Goal: Task Accomplishment & Management: Manage account settings

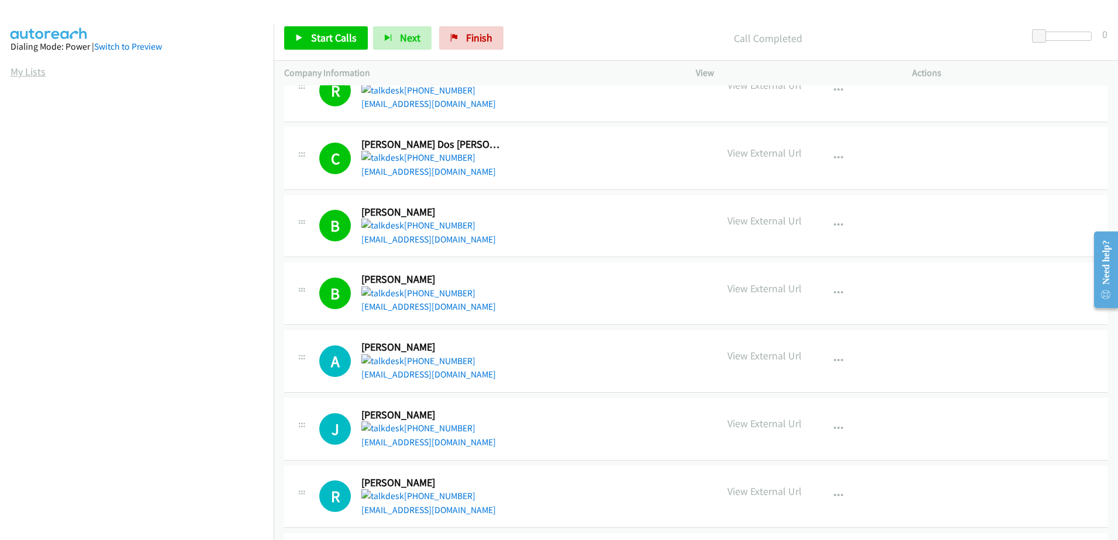
drag, startPoint x: 9, startPoint y: 70, endPoint x: 38, endPoint y: 70, distance: 29.2
click at [9, 70] on aside "Dialing Mode: Power | Switch to Preview My Lists" at bounding box center [137, 347] width 274 height 647
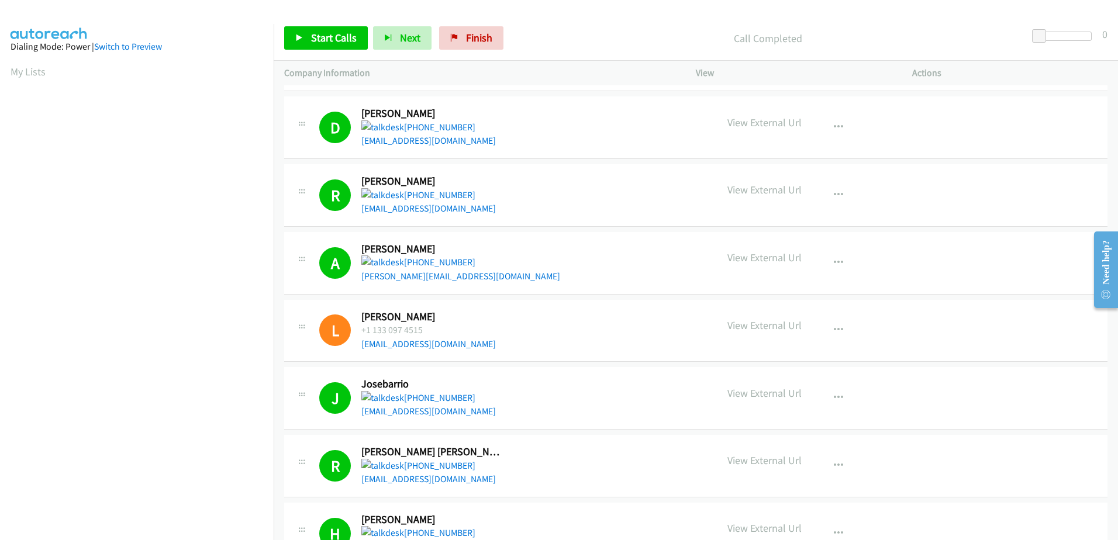
scroll to position [2338, 0]
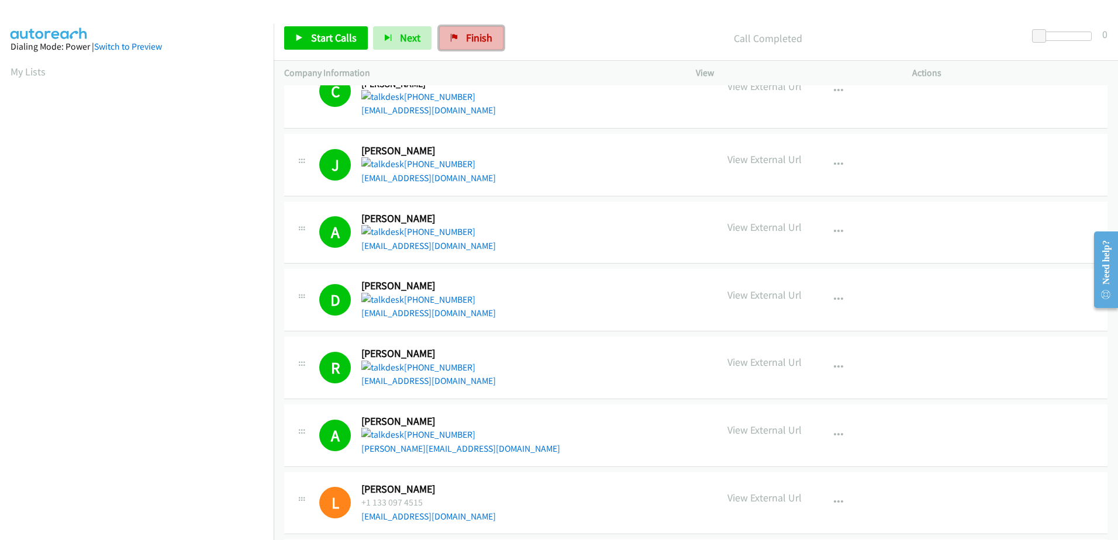
click at [476, 43] on span "Finish" at bounding box center [479, 37] width 26 height 13
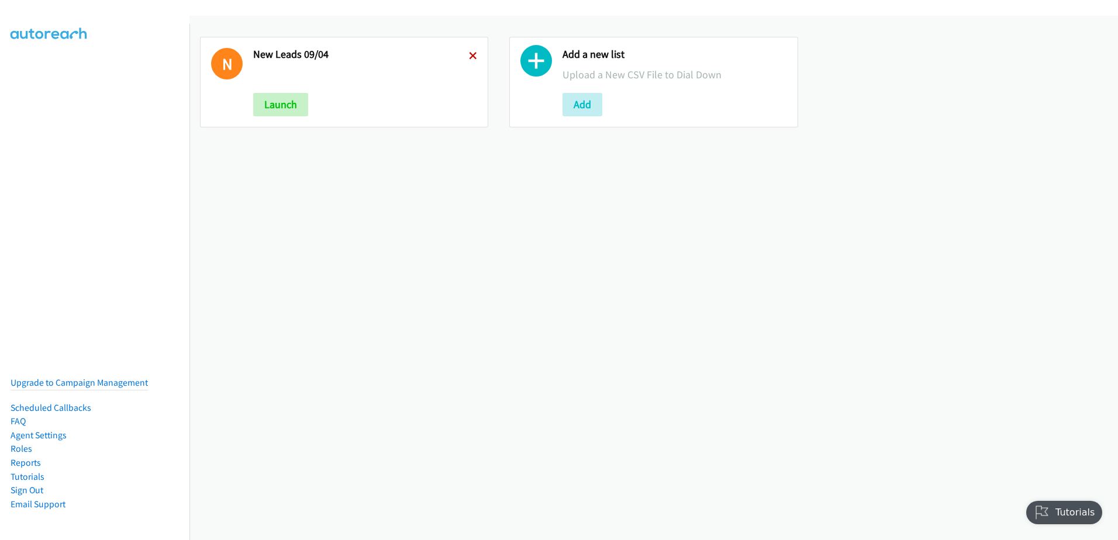
click at [469, 54] on icon at bounding box center [473, 57] width 8 height 8
